Goal: Task Accomplishment & Management: Complete application form

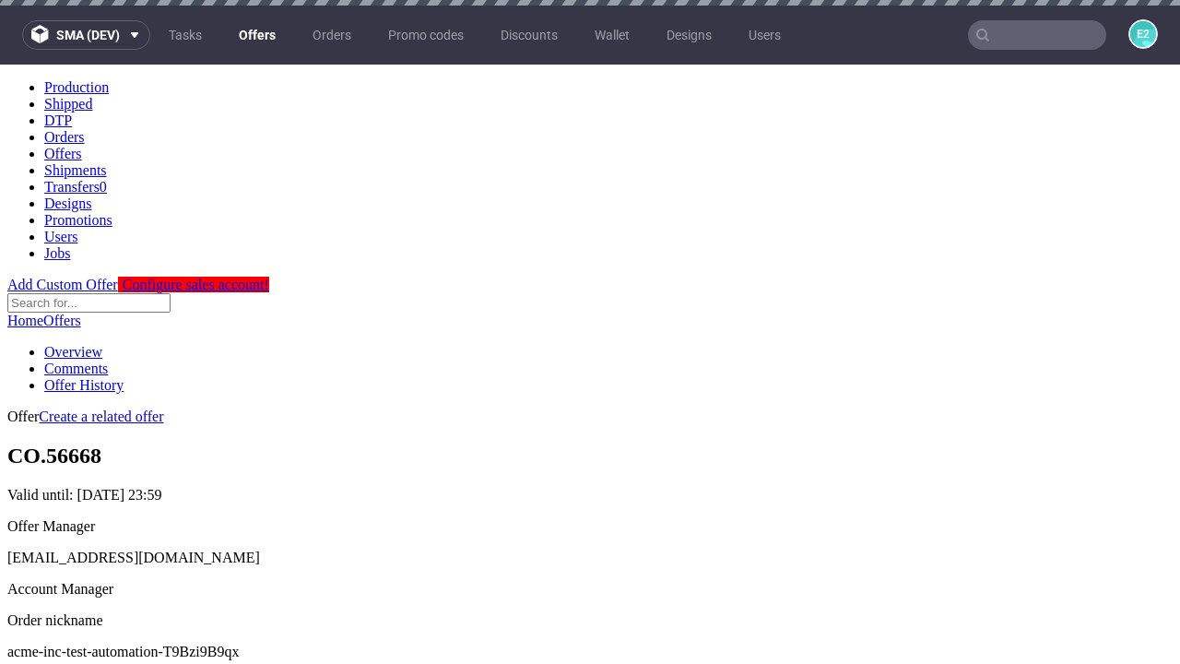
scroll to position [6, 0]
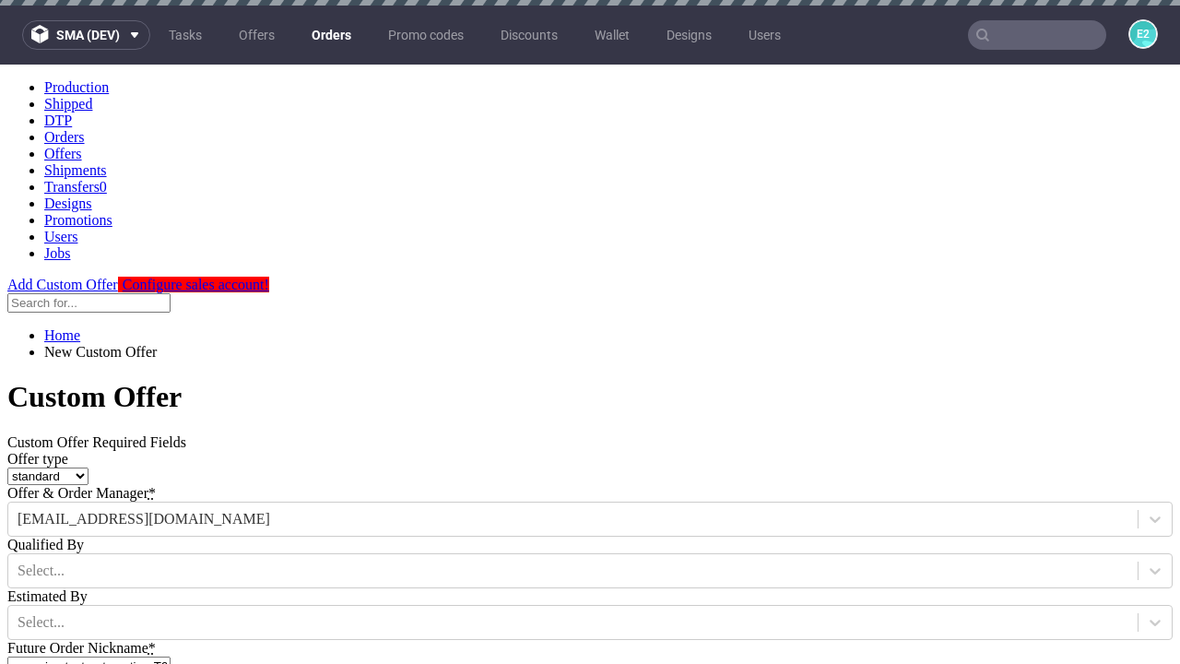
type input "acme-inc-test-automation-T9Bzi9B9qx"
type input "2025-08-29"
type input "e2e-user-O1039pe2pU@test.com"
select select "gb"
type input "e2e-user-O1039pe2pU@test.com"
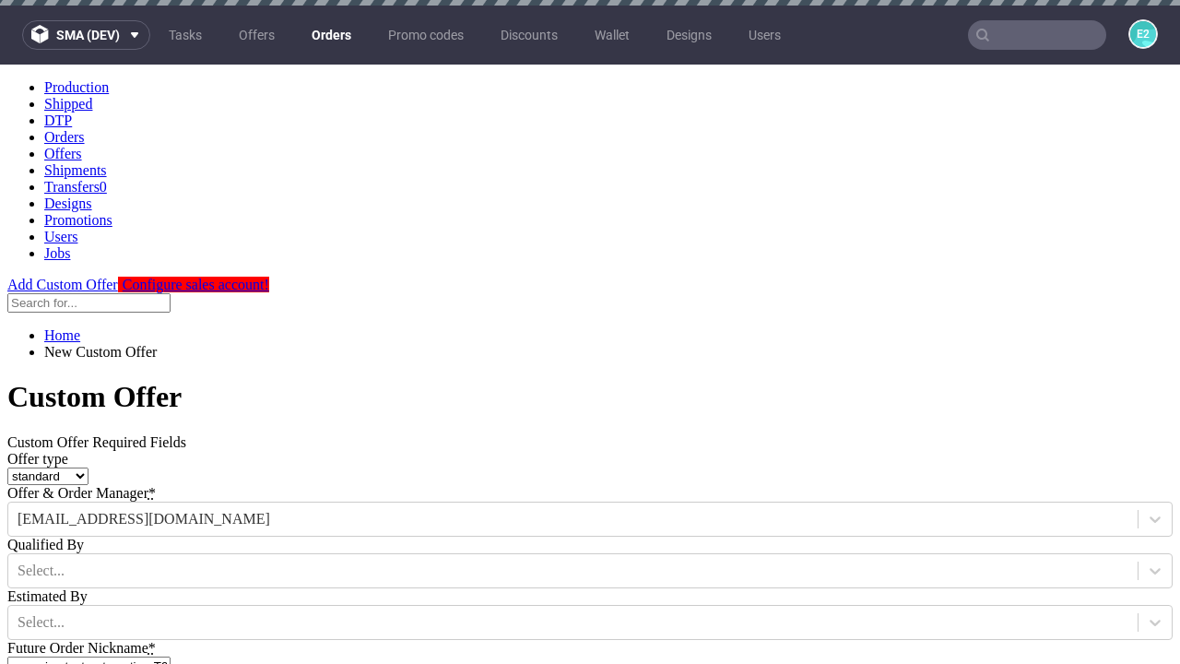
scroll to position [6, 0]
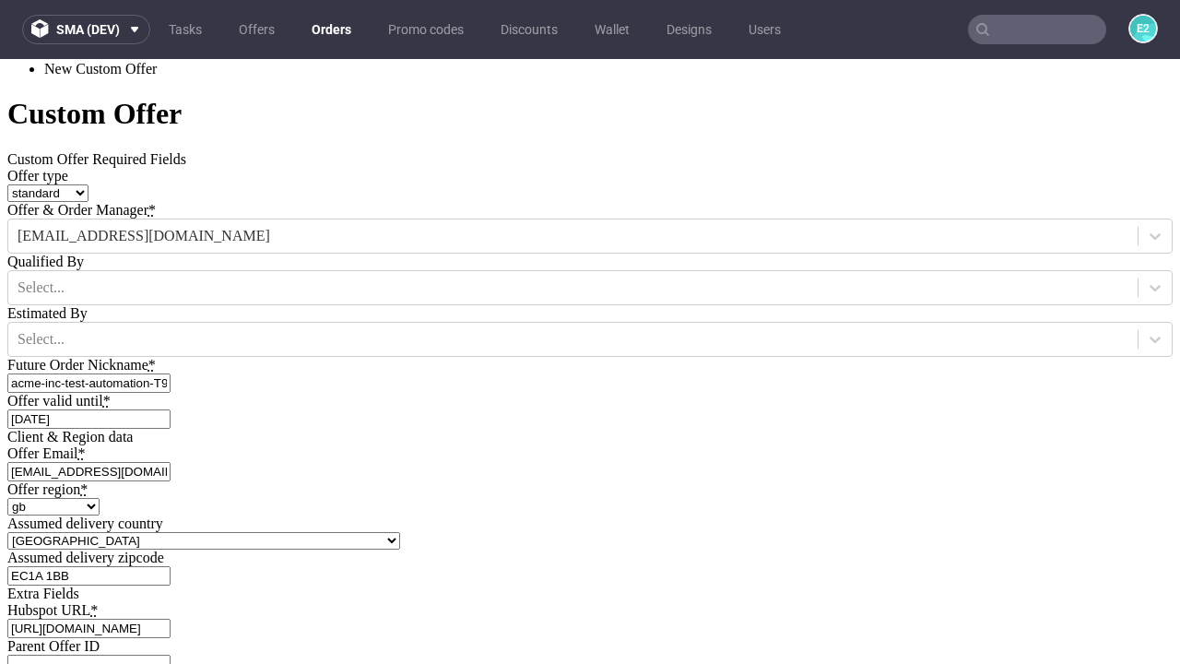
type input "[URL][DOMAIN_NAME]"
type input "Please wait..."
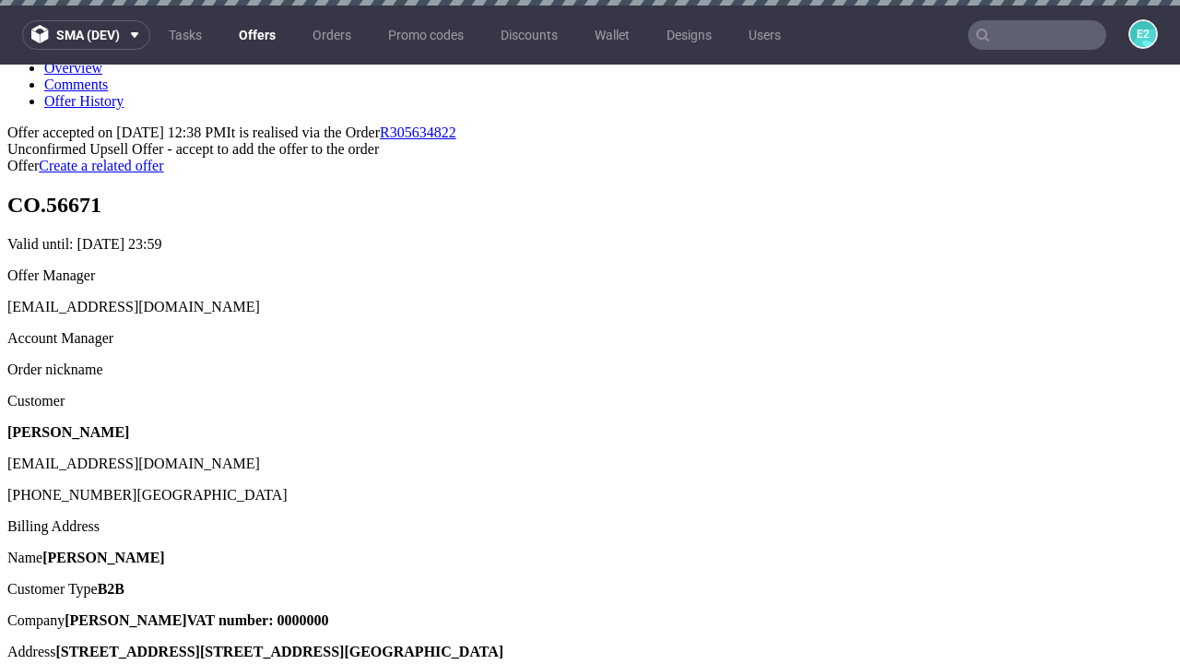
scroll to position [6, 0]
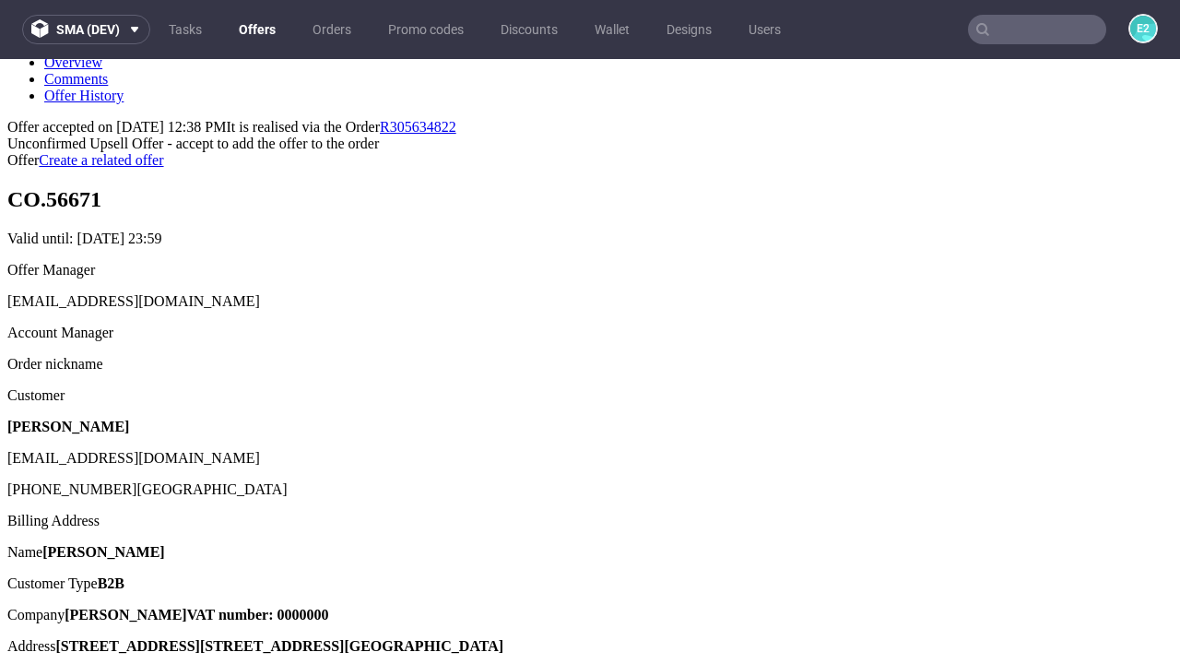
type input "In progress..."
